Goal: Transaction & Acquisition: Download file/media

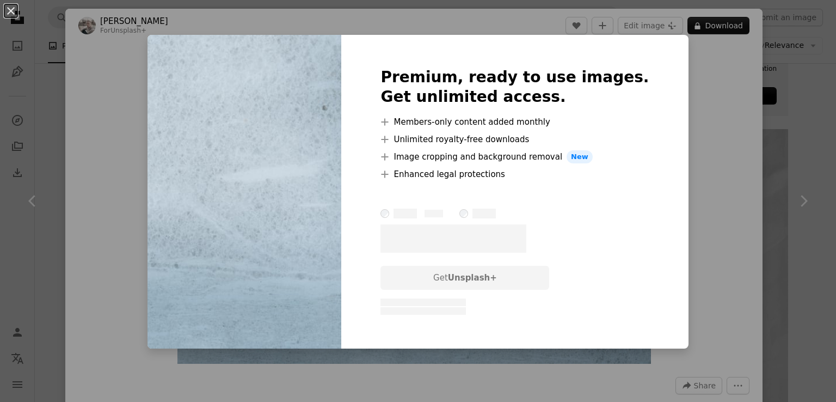
scroll to position [327, 0]
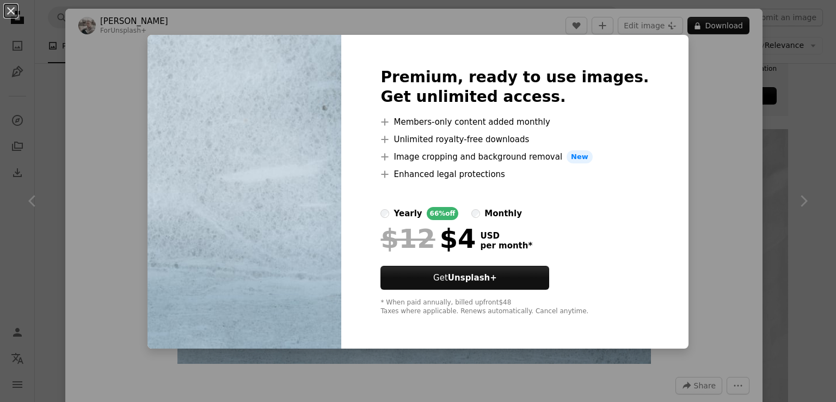
click at [676, 111] on div "An X shape Premium, ready to use images. Get unlimited access. A plus sign Memb…" at bounding box center [418, 201] width 836 height 402
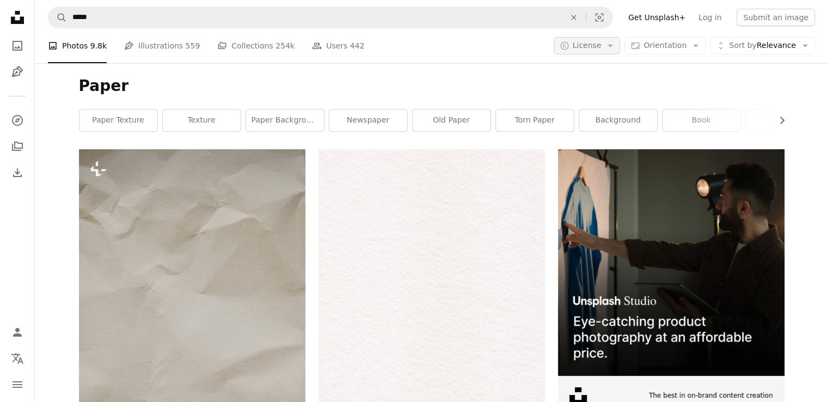
click at [615, 44] on icon "Arrow down" at bounding box center [610, 46] width 10 height 10
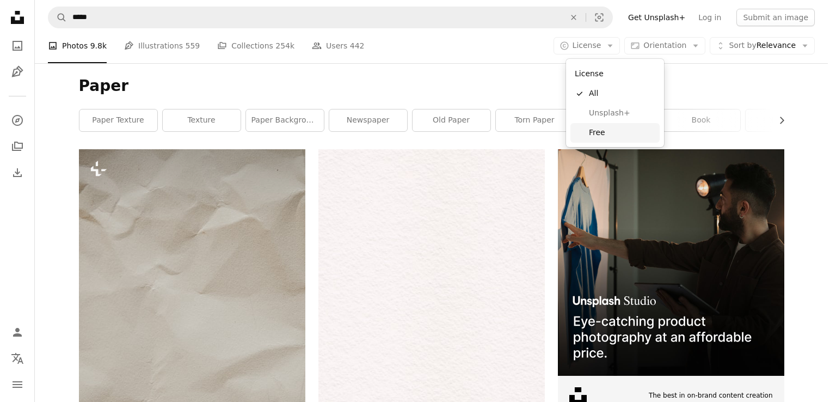
click at [621, 131] on span "Free" at bounding box center [622, 132] width 66 height 11
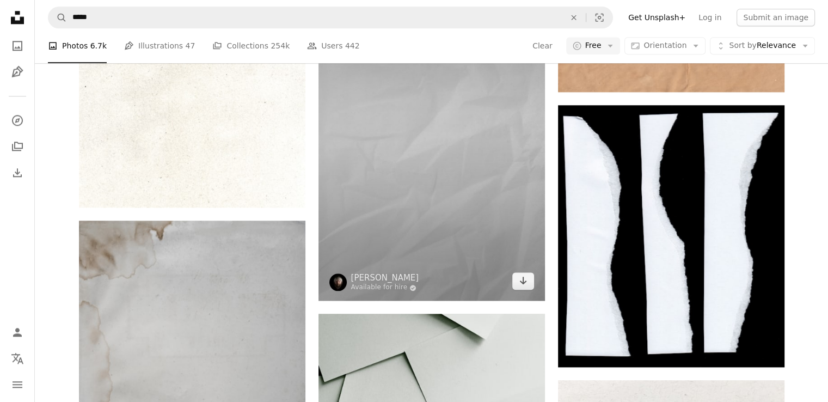
scroll to position [1198, 0]
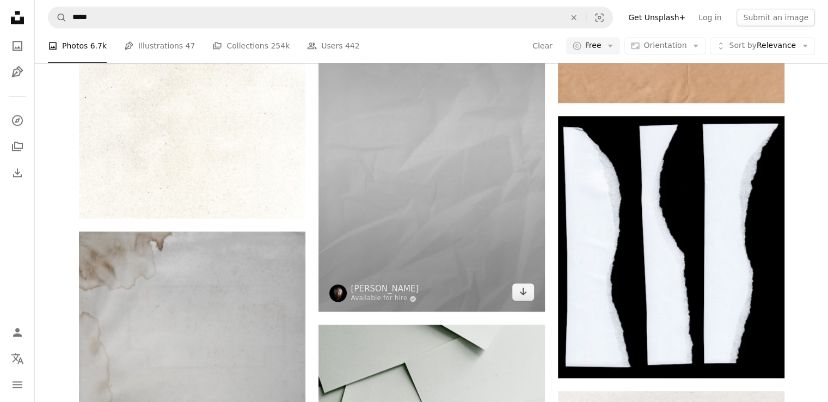
click at [393, 231] on img at bounding box center [431, 142] width 226 height 340
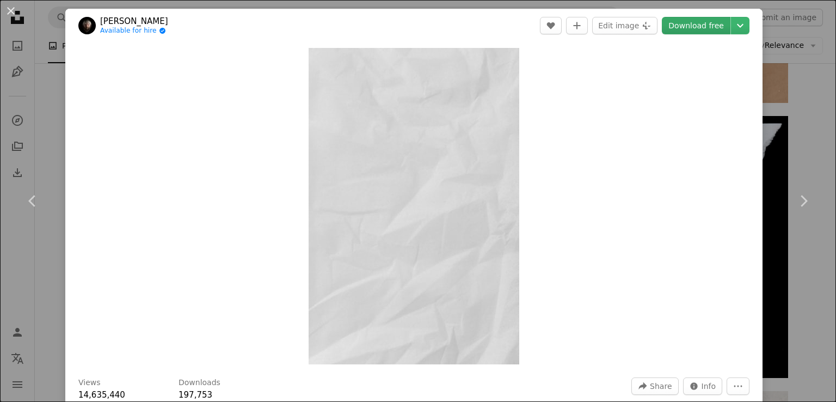
click at [686, 27] on link "Download free" at bounding box center [696, 25] width 69 height 17
